Goal: Task Accomplishment & Management: Use online tool/utility

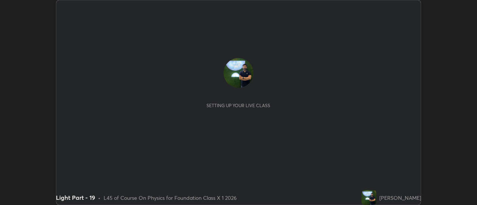
scroll to position [205, 476]
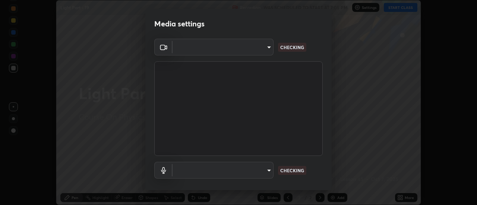
click at [244, 163] on body "Erase all Light Part - 19 Recording WAS SCHEDULED TO START AT 7:05 PM Settings …" at bounding box center [238, 102] width 477 height 205
type input "4c72da43d9f8fe59a3f1c51c15ce5ef4700dc23536a29d5760a7834eb8cafeb2"
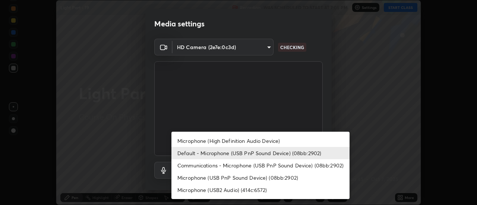
click at [214, 168] on li "Communications - Microphone (USB PnP Sound Device) (08bb:2902)" at bounding box center [260, 165] width 178 height 12
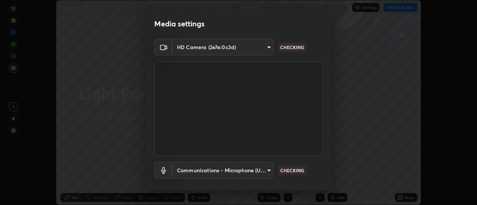
click at [210, 166] on body "Erase all Light Part - 19 Recording WAS SCHEDULED TO START AT 7:05 PM Settings …" at bounding box center [238, 102] width 477 height 205
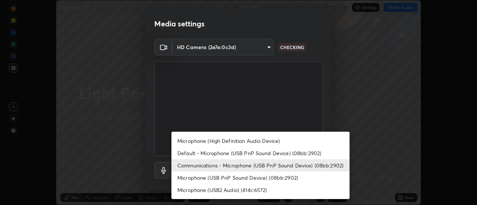
click at [204, 152] on li "Default - Microphone (USB PnP Sound Device) (08bb:2902)" at bounding box center [260, 153] width 178 height 12
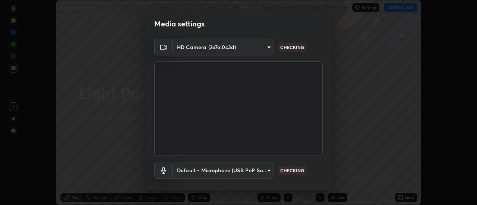
type input "default"
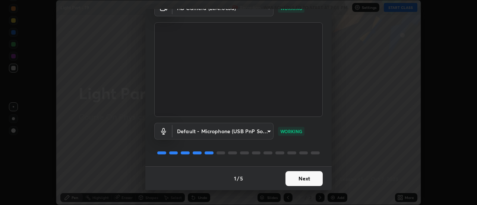
click at [305, 179] on button "Next" at bounding box center [303, 178] width 37 height 15
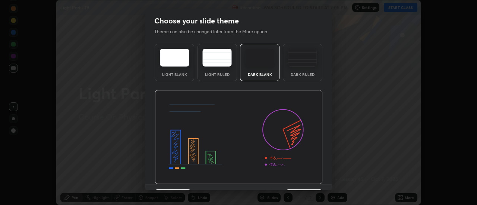
click at [306, 180] on img at bounding box center [239, 137] width 168 height 95
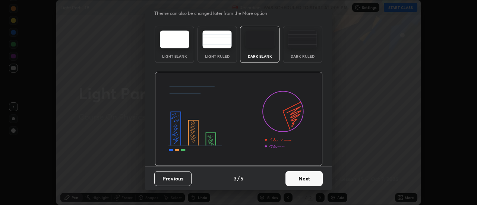
click at [305, 177] on button "Next" at bounding box center [303, 178] width 37 height 15
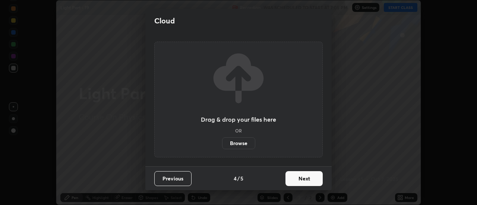
scroll to position [0, 0]
click at [305, 177] on button "Next" at bounding box center [303, 178] width 37 height 15
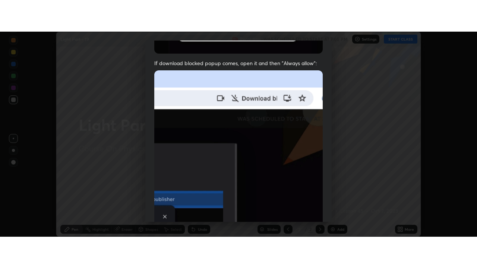
scroll to position [191, 0]
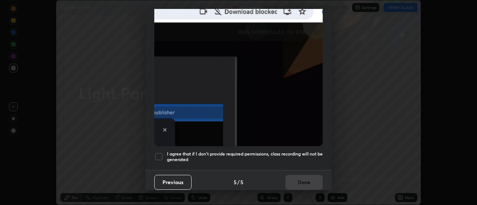
click at [297, 157] on h5 "I agree that if I don't provide required permissions, class recording will not …" at bounding box center [245, 157] width 156 height 12
click at [300, 178] on button "Done" at bounding box center [303, 182] width 37 height 15
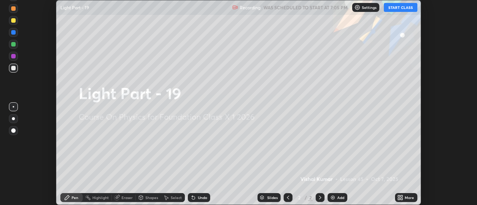
click at [405, 200] on div "More" at bounding box center [408, 198] width 9 height 4
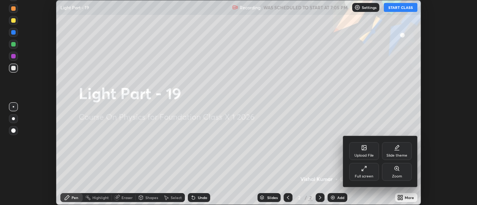
click at [360, 168] on div "Full screen" at bounding box center [364, 172] width 30 height 18
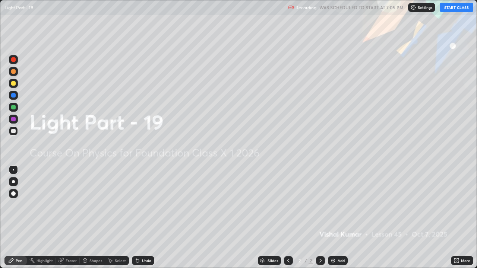
scroll to position [268, 477]
click at [453, 7] on button "START CLASS" at bounding box center [456, 7] width 34 height 9
click at [335, 205] on div "Add" at bounding box center [338, 260] width 20 height 9
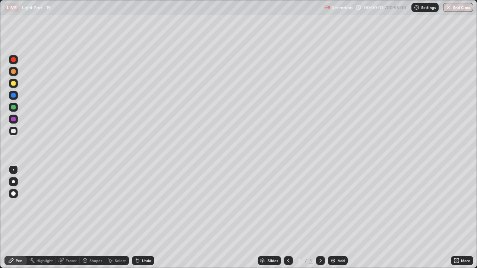
click at [13, 181] on div at bounding box center [13, 181] width 3 height 3
click at [13, 83] on div at bounding box center [13, 83] width 4 height 4
click at [143, 205] on div "Undo" at bounding box center [146, 261] width 9 height 4
click at [142, 205] on div "Undo" at bounding box center [146, 261] width 9 height 4
click at [143, 205] on div "Undo" at bounding box center [146, 261] width 9 height 4
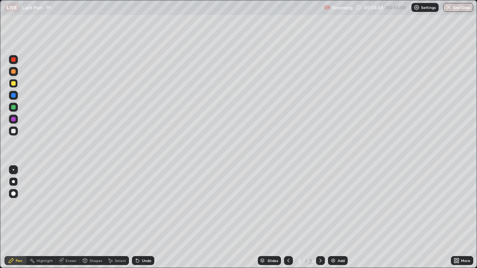
click at [143, 205] on div "Undo" at bounding box center [146, 261] width 9 height 4
click at [142, 205] on div "Undo" at bounding box center [146, 261] width 9 height 4
click at [68, 205] on div "Eraser" at bounding box center [71, 261] width 11 height 4
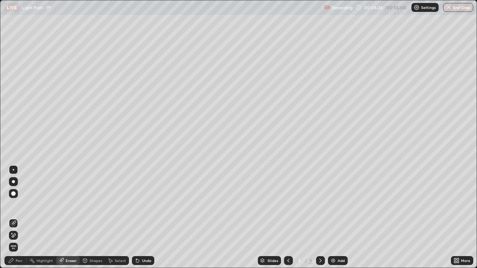
click at [17, 205] on div "Pen" at bounding box center [15, 260] width 22 height 9
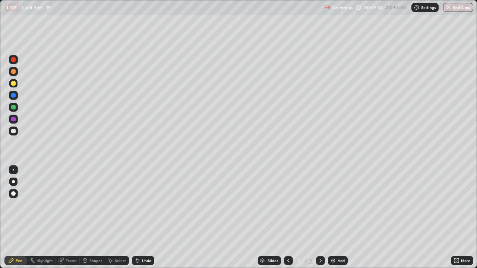
click at [337, 205] on div "Add" at bounding box center [340, 261] width 7 height 4
click at [146, 205] on div "Undo" at bounding box center [146, 261] width 9 height 4
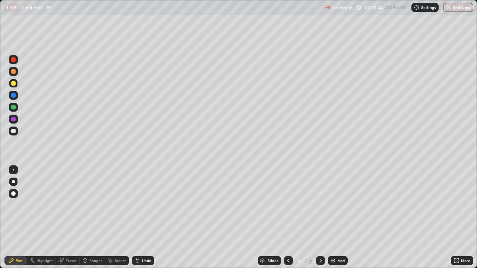
click at [146, 205] on div "Undo" at bounding box center [146, 261] width 9 height 4
click at [144, 205] on div "Undo" at bounding box center [146, 261] width 9 height 4
click at [143, 205] on div "Undo" at bounding box center [146, 261] width 9 height 4
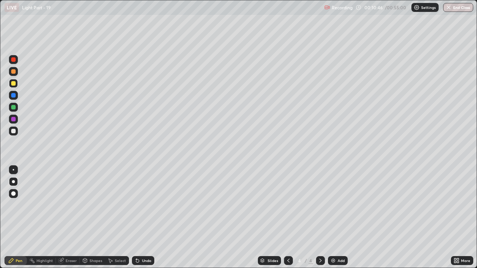
click at [142, 205] on div "Undo" at bounding box center [143, 260] width 22 height 9
click at [335, 205] on div "Add" at bounding box center [338, 260] width 20 height 9
click at [146, 205] on div "Undo" at bounding box center [146, 261] width 9 height 4
click at [144, 205] on div "Undo" at bounding box center [146, 261] width 9 height 4
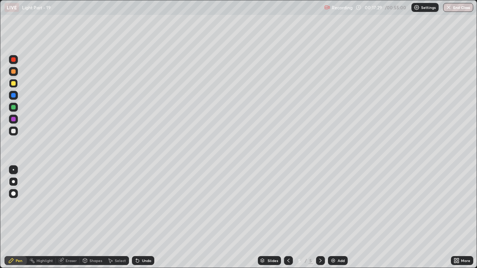
click at [143, 205] on div "Undo" at bounding box center [146, 261] width 9 height 4
click at [144, 205] on div "Undo" at bounding box center [146, 261] width 9 height 4
click at [335, 205] on img at bounding box center [333, 261] width 6 height 6
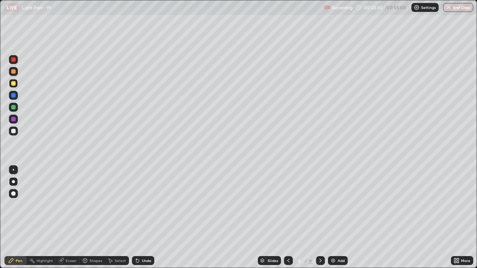
click at [146, 205] on div "Undo" at bounding box center [146, 261] width 9 height 4
click at [145, 205] on div "Undo" at bounding box center [146, 261] width 9 height 4
click at [144, 205] on div "Undo" at bounding box center [146, 261] width 9 height 4
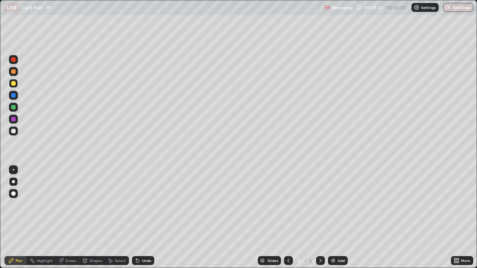
click at [144, 205] on div "Undo" at bounding box center [146, 261] width 9 height 4
click at [145, 205] on div "Undo" at bounding box center [146, 261] width 9 height 4
click at [146, 205] on div "Undo" at bounding box center [143, 260] width 22 height 9
click at [145, 205] on div "Undo" at bounding box center [146, 261] width 9 height 4
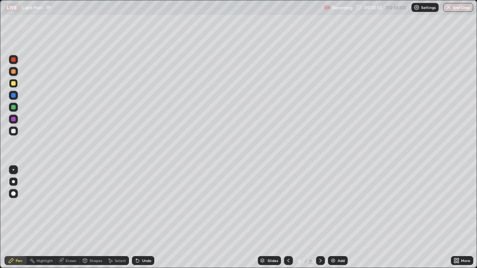
click at [335, 205] on div "Add" at bounding box center [338, 260] width 20 height 9
click at [341, 205] on div "Add" at bounding box center [340, 261] width 7 height 4
click at [335, 205] on img at bounding box center [333, 261] width 6 height 6
click at [142, 205] on div "Undo" at bounding box center [143, 260] width 22 height 9
click at [143, 205] on div "Undo" at bounding box center [143, 260] width 22 height 9
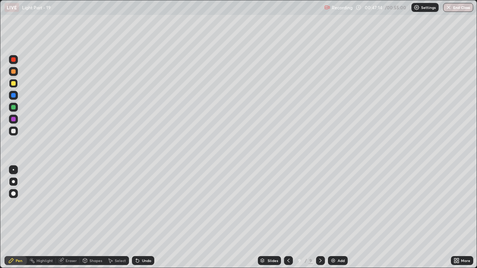
click at [142, 205] on div "Undo" at bounding box center [146, 261] width 9 height 4
click at [142, 205] on div "Undo" at bounding box center [143, 260] width 22 height 9
click at [147, 205] on div "Undo" at bounding box center [143, 260] width 22 height 9
click at [144, 205] on div "Undo" at bounding box center [146, 261] width 9 height 4
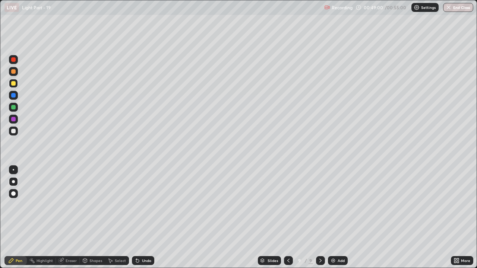
click at [147, 205] on div "Undo" at bounding box center [146, 261] width 9 height 4
click at [67, 205] on div "Eraser" at bounding box center [71, 261] width 11 height 4
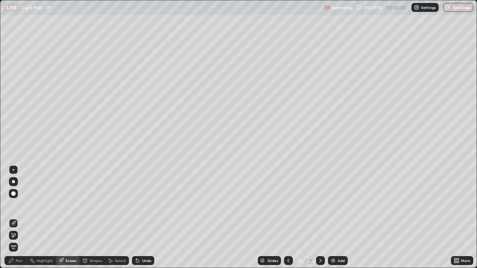
click at [15, 205] on div "Pen" at bounding box center [15, 260] width 22 height 9
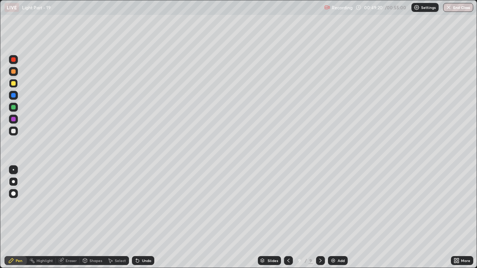
click at [289, 205] on icon at bounding box center [288, 261] width 6 height 6
click at [337, 205] on div "Add" at bounding box center [340, 261] width 7 height 4
click at [140, 205] on div "Undo" at bounding box center [143, 260] width 22 height 9
click at [288, 205] on icon at bounding box center [288, 261] width 6 height 6
click at [319, 205] on icon at bounding box center [320, 261] width 6 height 6
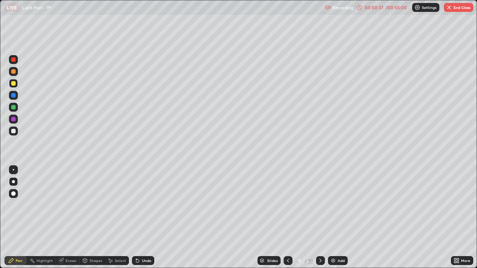
click at [319, 205] on icon at bounding box center [320, 261] width 6 height 6
click at [284, 205] on div at bounding box center [287, 260] width 9 height 9
click at [461, 8] on button "End Class" at bounding box center [457, 7] width 29 height 9
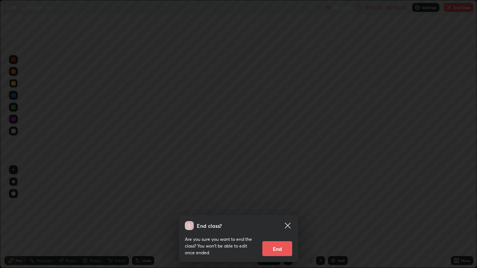
click at [282, 205] on button "End" at bounding box center [277, 248] width 30 height 15
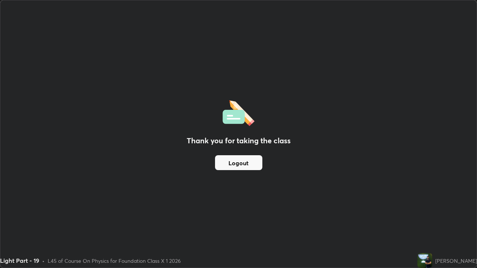
click at [245, 163] on button "Logout" at bounding box center [238, 162] width 47 height 15
